Goal: Information Seeking & Learning: Check status

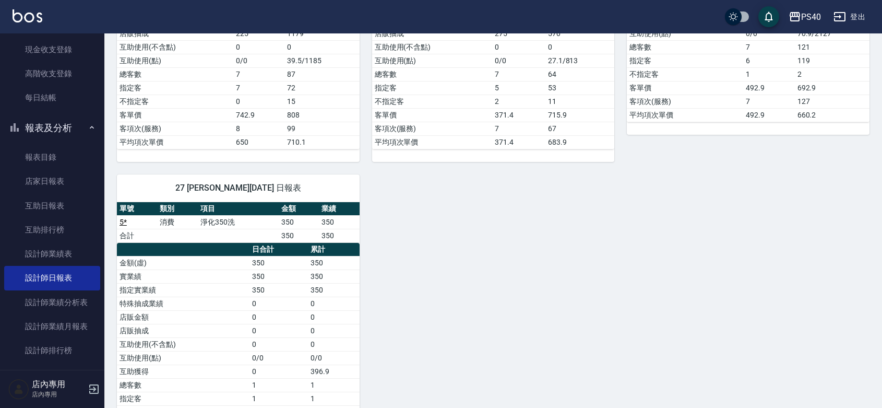
scroll to position [429, 0]
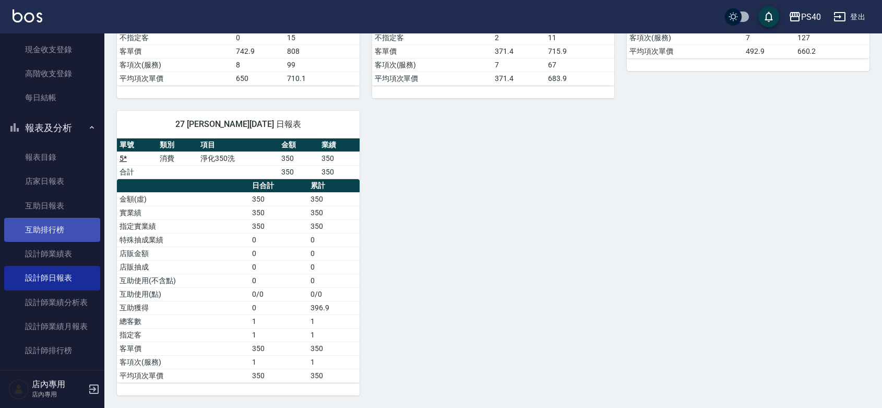
click at [39, 225] on link "互助排行榜" at bounding box center [52, 230] width 96 height 24
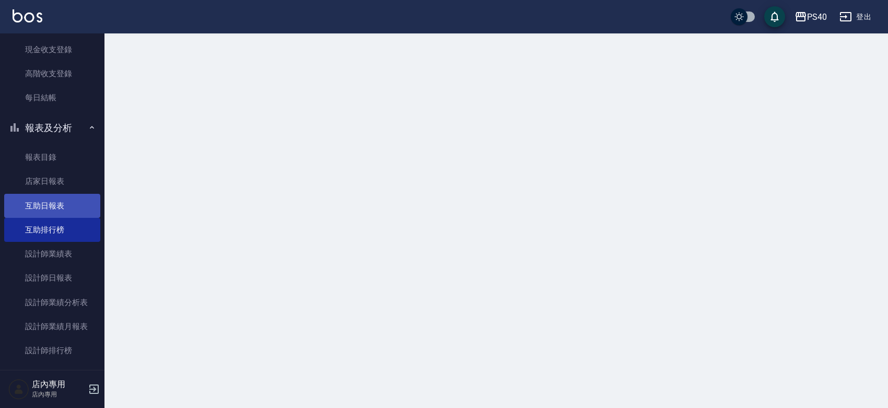
click at [61, 205] on link "互助日報表" at bounding box center [52, 206] width 96 height 24
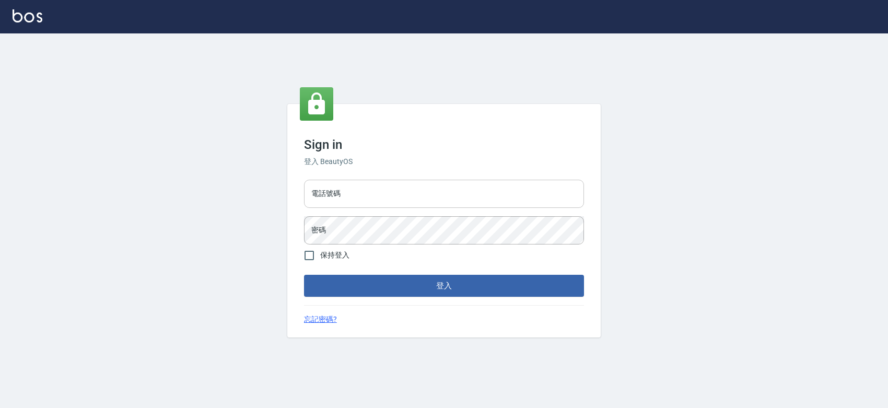
click at [385, 189] on input "電話號碼" at bounding box center [444, 194] width 280 height 28
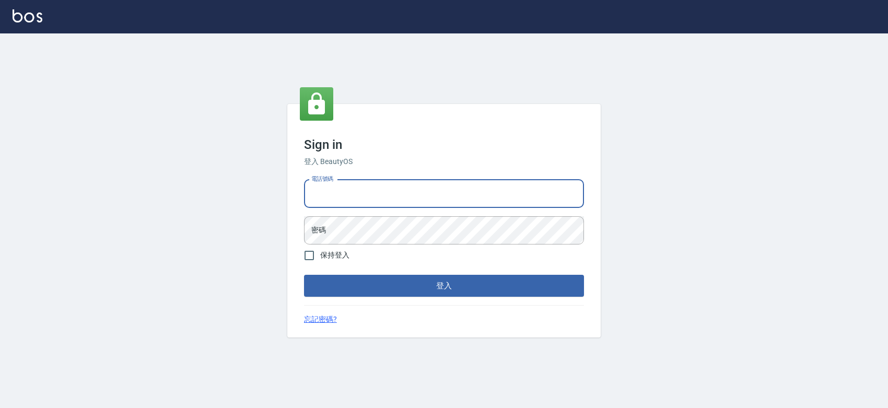
type input "0427061917"
drag, startPoint x: 385, startPoint y: 194, endPoint x: 311, endPoint y: 188, distance: 73.9
click at [311, 188] on input "0427061917" at bounding box center [444, 194] width 280 height 28
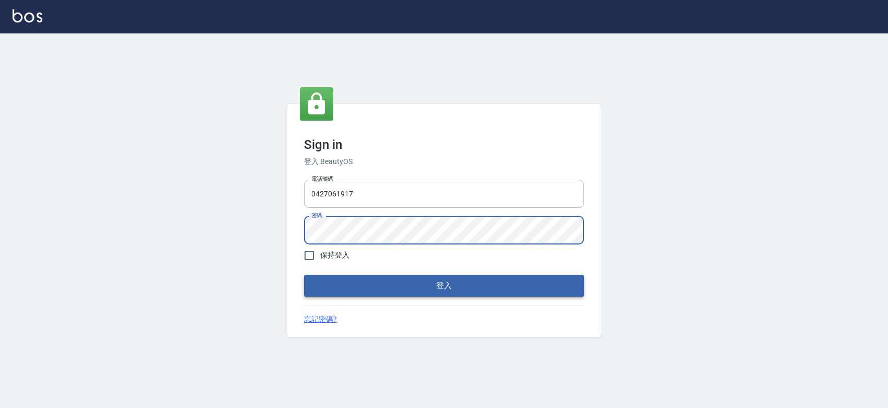
click at [421, 292] on button "登入" at bounding box center [444, 286] width 280 height 22
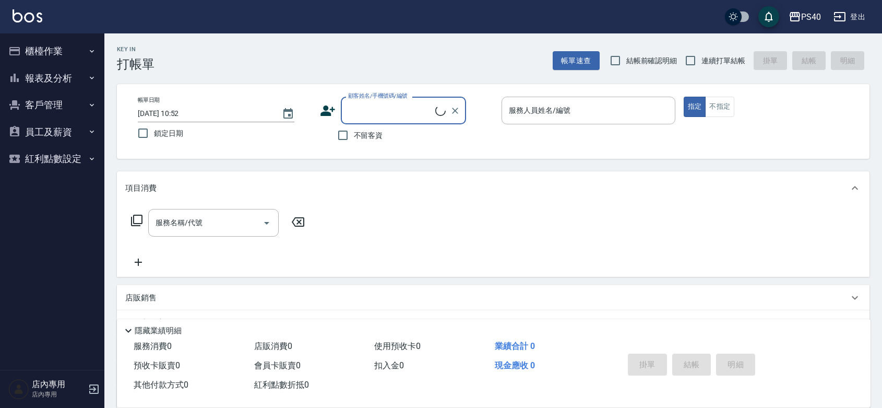
click at [53, 97] on button "客戶管理" at bounding box center [52, 104] width 96 height 27
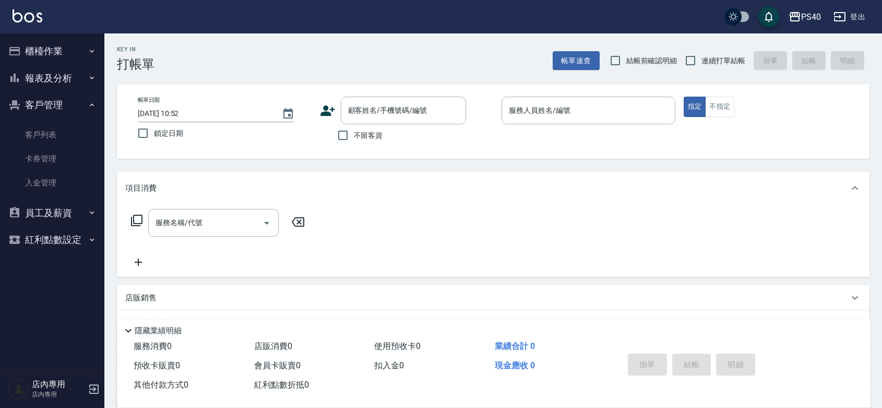
click at [58, 76] on button "報表及分析" at bounding box center [52, 78] width 96 height 27
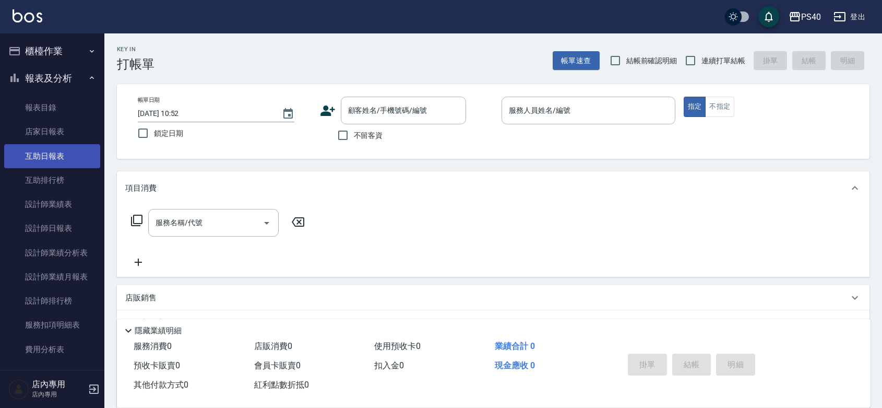
click at [58, 159] on link "互助日報表" at bounding box center [52, 156] width 96 height 24
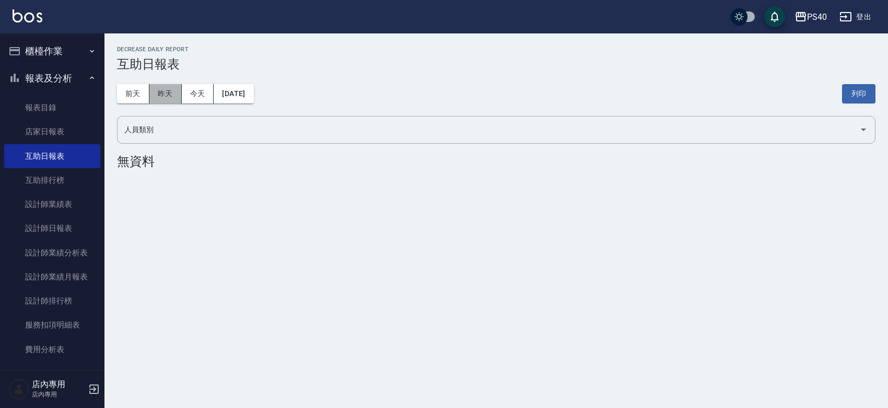
click at [166, 90] on button "昨天" at bounding box center [165, 93] width 32 height 19
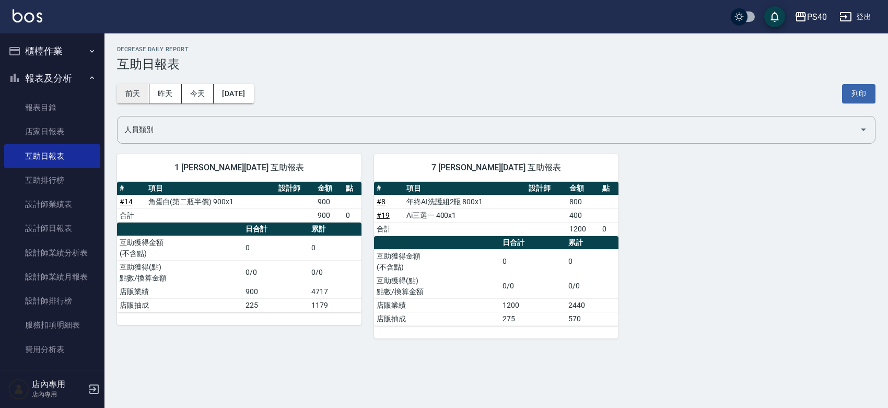
click at [127, 90] on button "前天" at bounding box center [133, 93] width 32 height 19
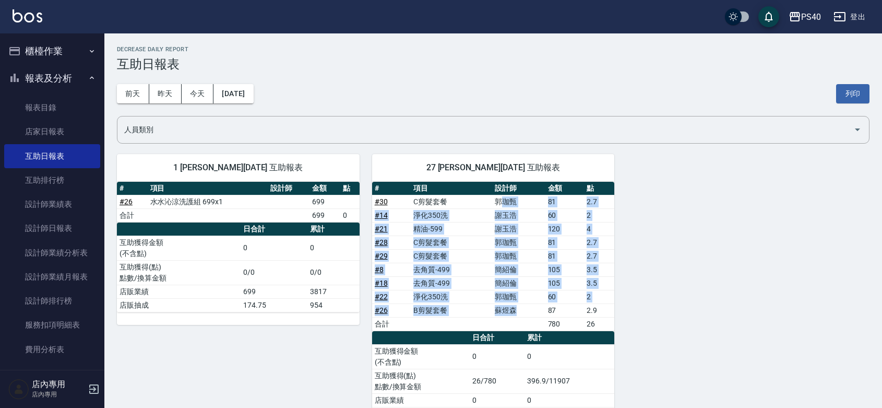
drag, startPoint x: 513, startPoint y: 308, endPoint x: 500, endPoint y: 197, distance: 111.5
click at [500, 197] on tbody "# 30 C剪髮套餐 郭珈甄 81 2.7 # 14 淨化350洗 謝玉浩 60 2 # 21 精油-599 謝玉浩 120 4 # 28 C剪髮套餐 郭珈甄…" at bounding box center [493, 263] width 243 height 136
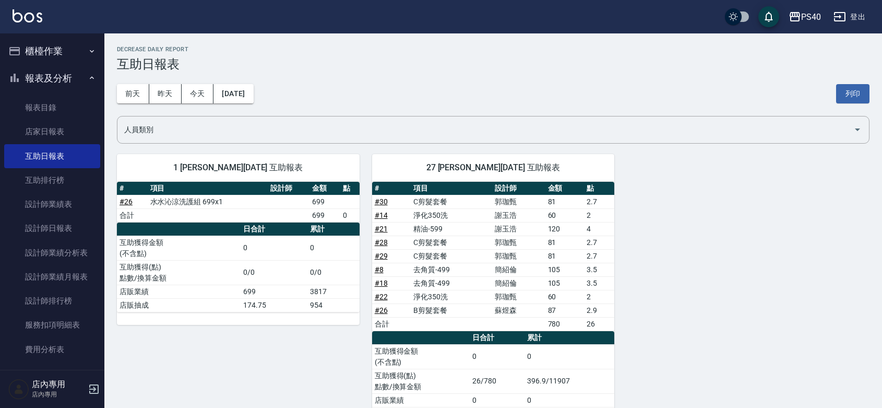
click at [735, 264] on div "1 蘇煜森 08/17/2025 互助報表 # 項目 設計師 金額 點 # 26 水水沁涼洗護組 699x1 699 合計 699 0 日合計 累計 互助獲得…" at bounding box center [486, 288] width 765 height 292
